Goal: Navigation & Orientation: Find specific page/section

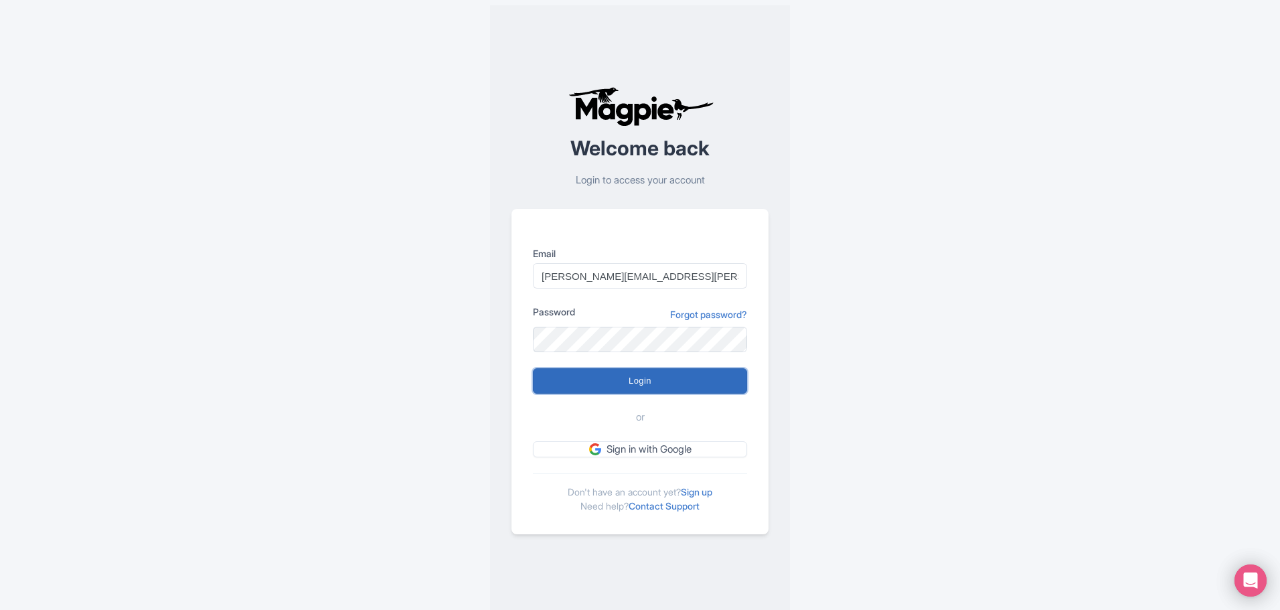
click at [643, 385] on input "Login" at bounding box center [640, 380] width 214 height 25
type input "Logging in..."
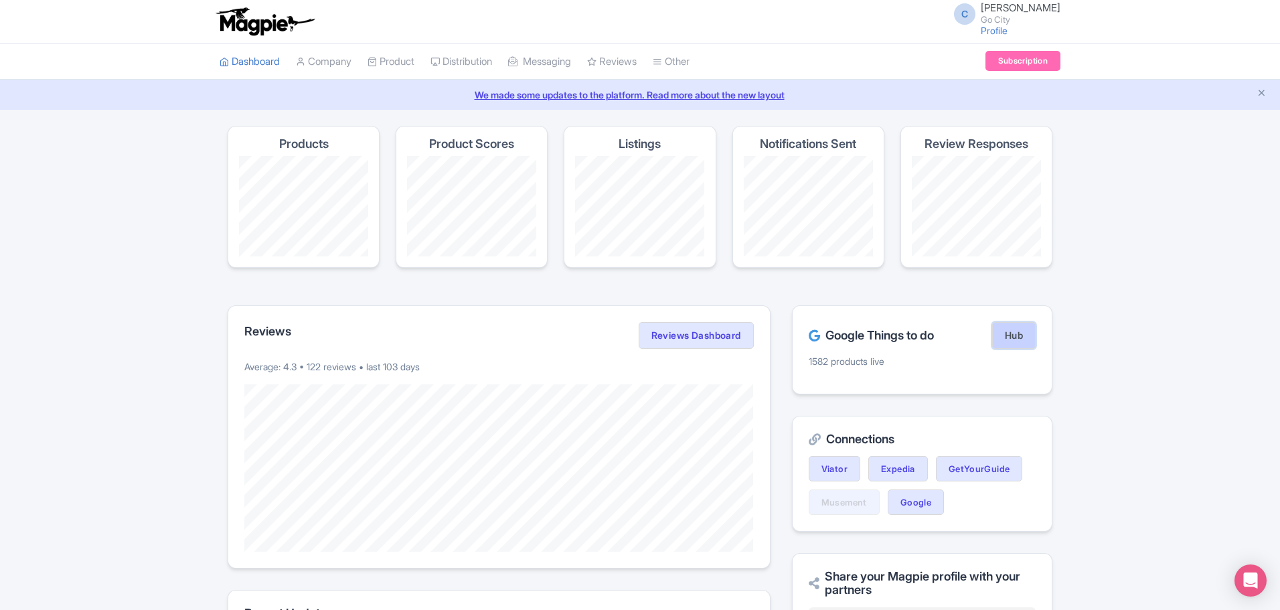
click at [1020, 334] on link "Hub" at bounding box center [1014, 335] width 44 height 27
